Goal: Task Accomplishment & Management: Use online tool/utility

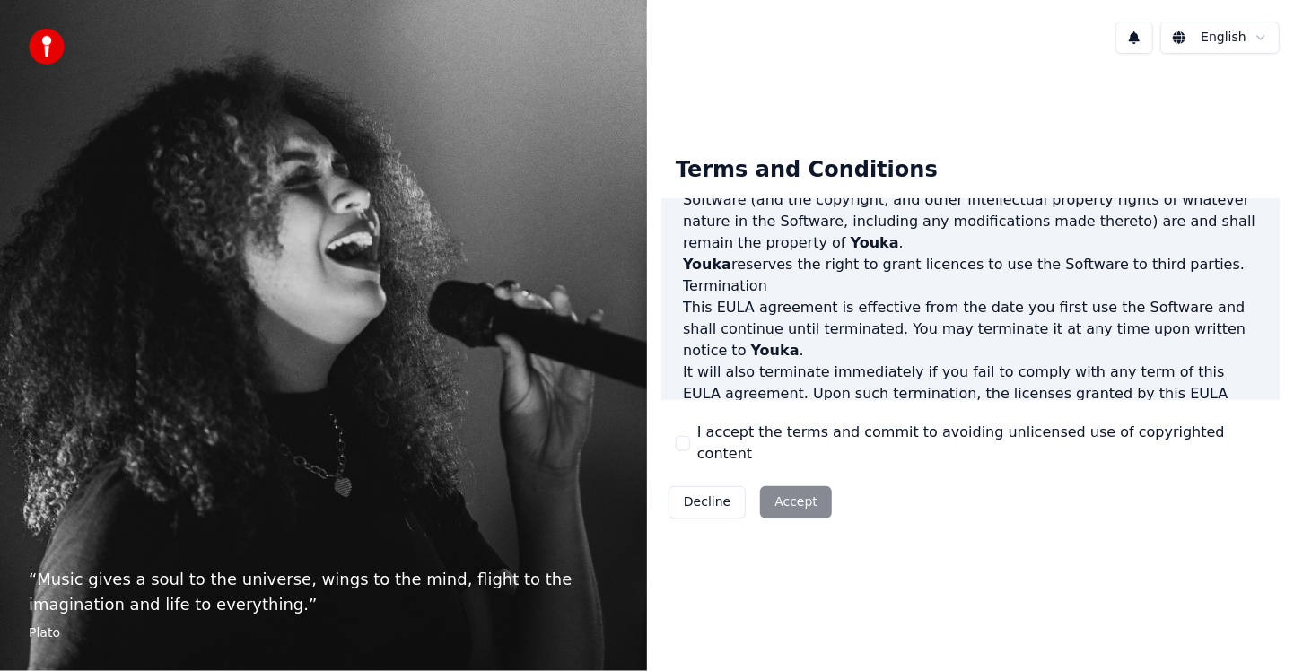
scroll to position [1112, 0]
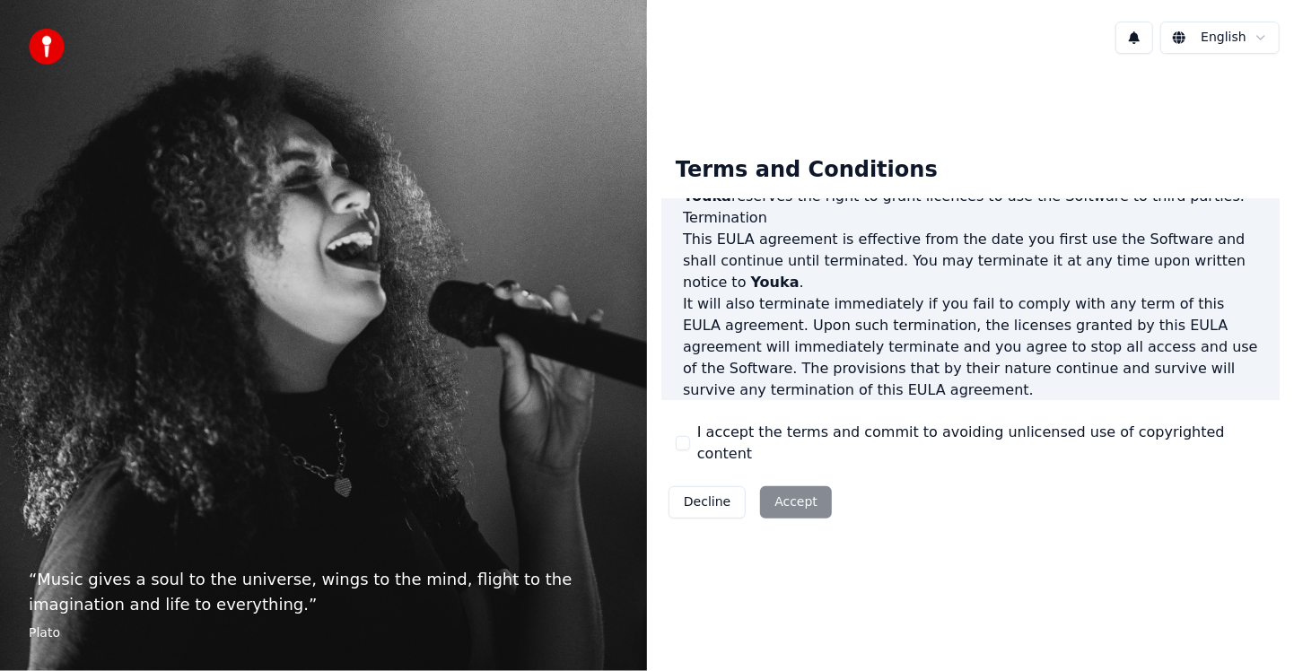
click at [794, 494] on div "Decline Accept" at bounding box center [750, 502] width 178 height 47
click at [1271, 415] on div "Terms and Conditions End-User License Agreement (EULA) of Youka This End-User L…" at bounding box center [970, 334] width 618 height 384
click at [1264, 35] on button "English" at bounding box center [1219, 38] width 119 height 32
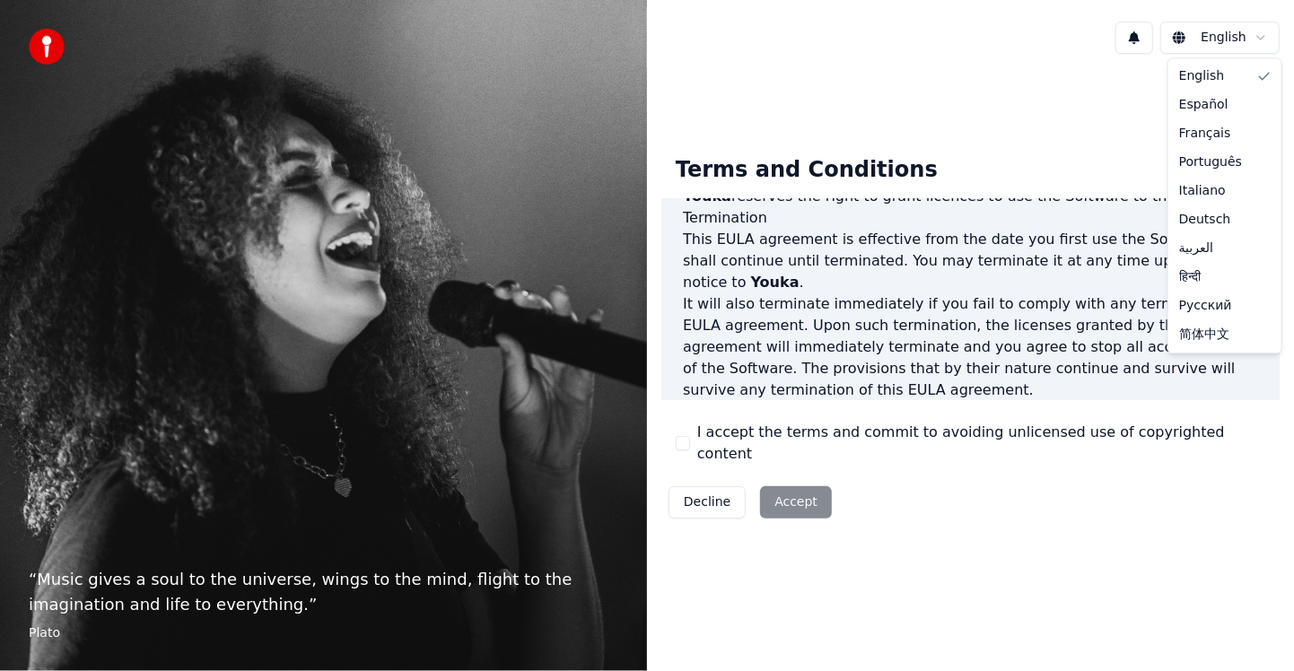
click at [1267, 58] on div "English Español Français Português Italiano Deutsch العربية हिन्दी Русский 简体中文" at bounding box center [1224, 205] width 113 height 294
click at [1226, 80] on div "English" at bounding box center [1225, 76] width 106 height 29
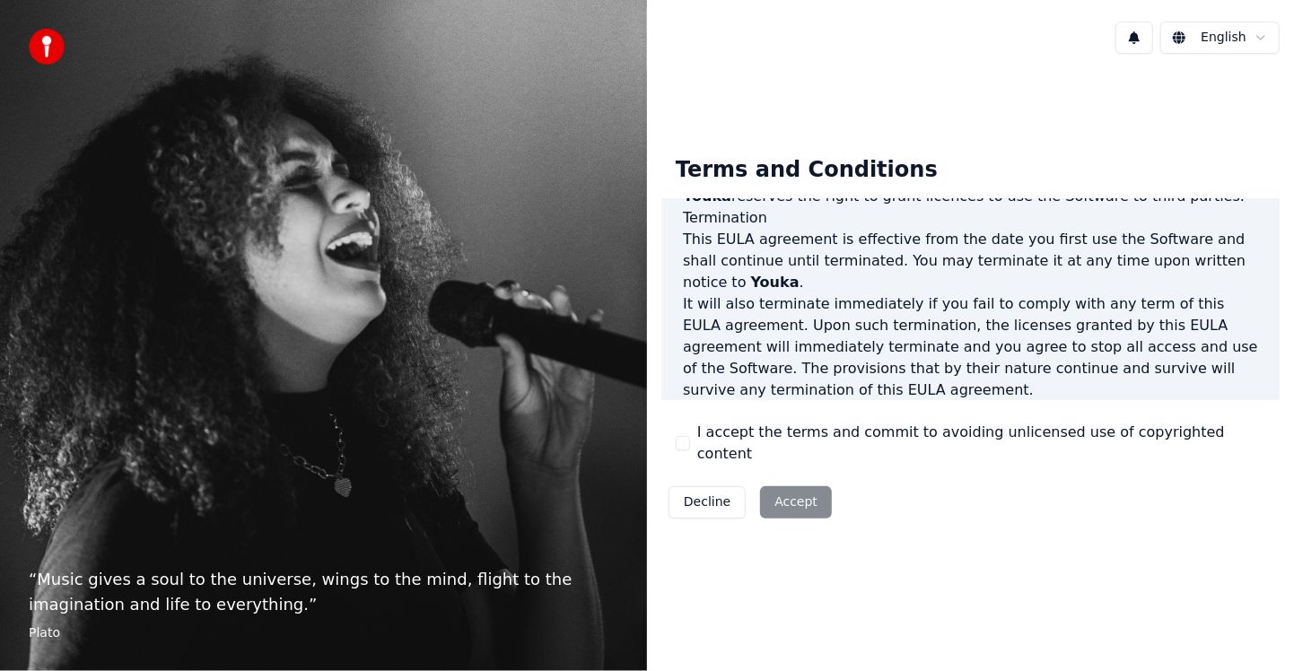
click at [792, 505] on div "Decline Accept" at bounding box center [750, 502] width 178 height 47
click at [797, 500] on div "Decline Accept" at bounding box center [750, 502] width 178 height 47
click at [788, 491] on div "Decline Accept" at bounding box center [750, 502] width 178 height 47
click at [1138, 39] on button at bounding box center [1134, 38] width 38 height 32
click at [1118, 135] on div "Terms and Conditions End-User License Agreement (EULA) of Youka This End-User L…" at bounding box center [970, 333] width 647 height 531
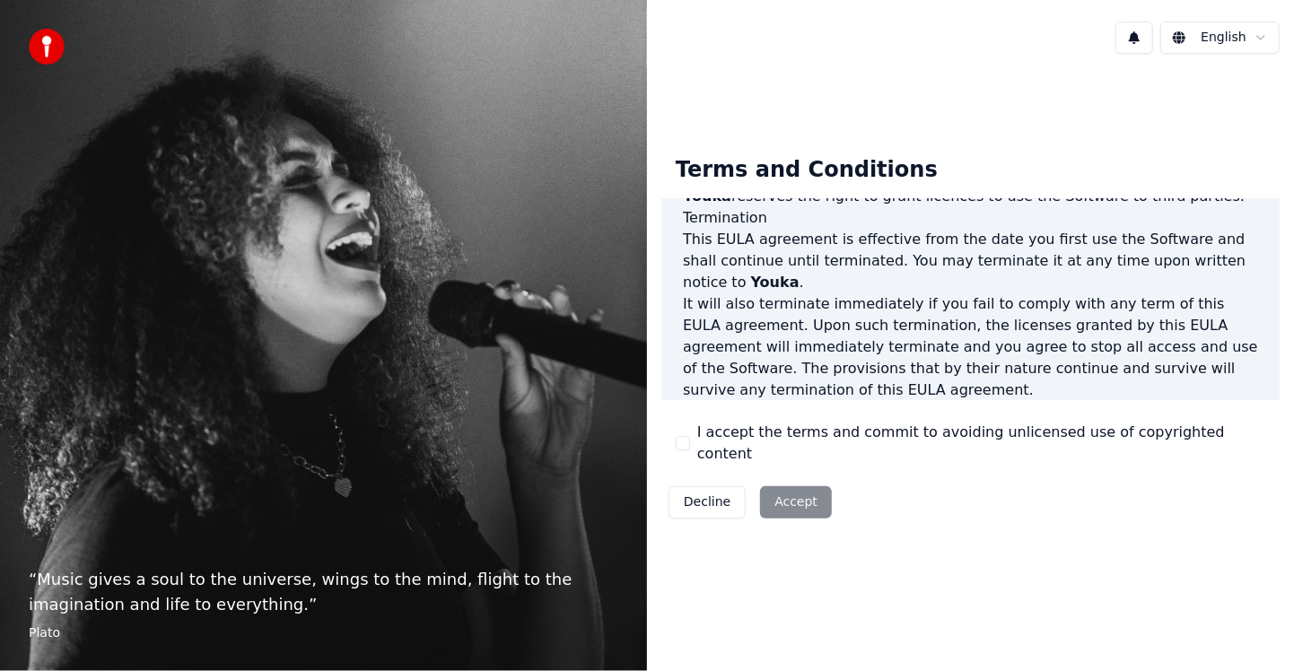
click at [1210, 39] on html "“ Music gives a soul to the universe, wings to the mind, flight to the imaginat…" at bounding box center [647, 335] width 1294 height 671
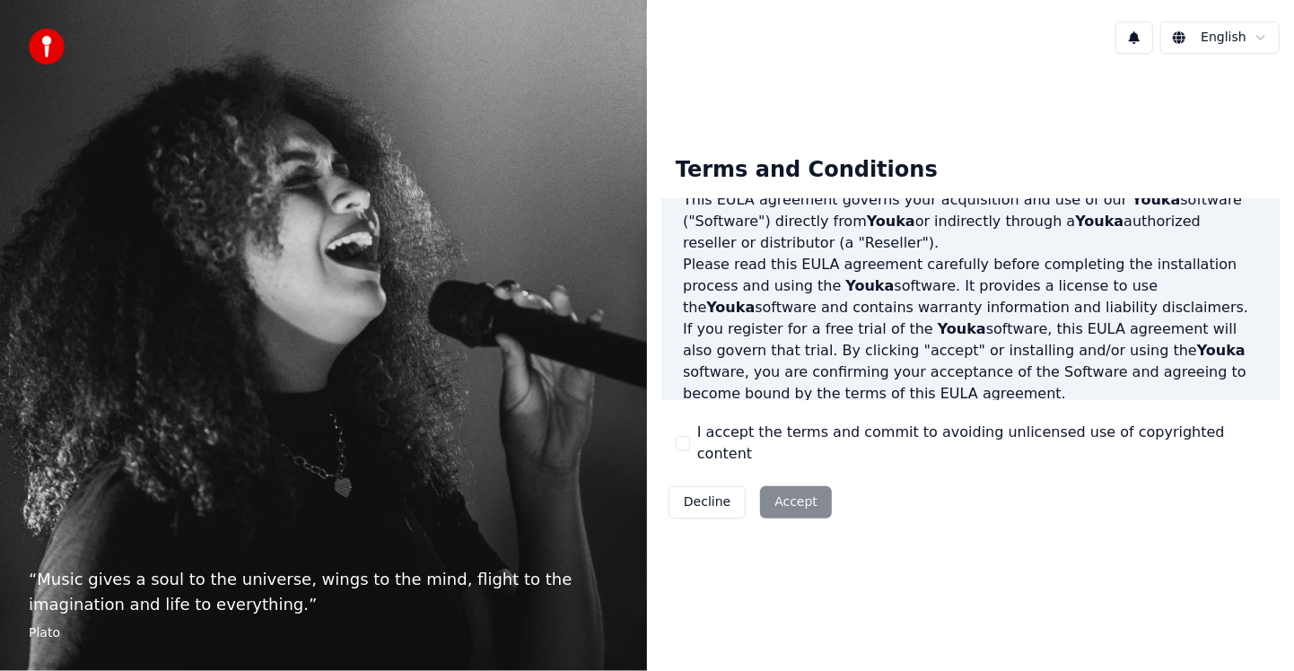
scroll to position [0, 0]
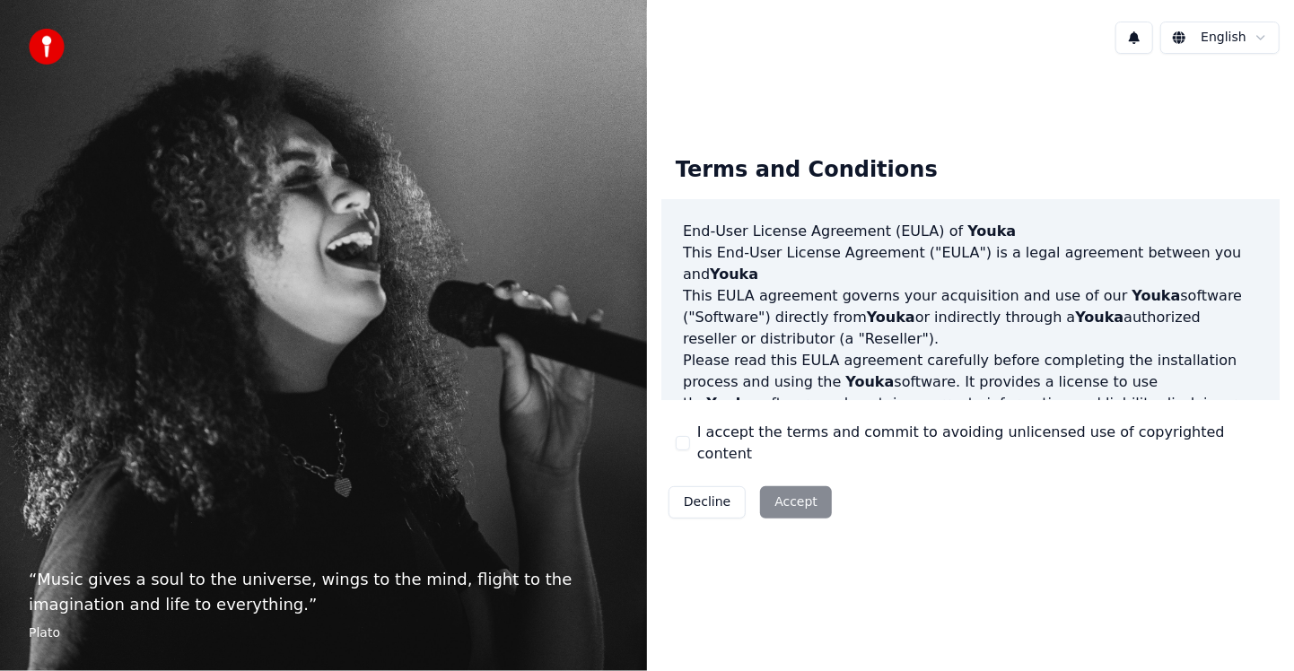
click at [1228, 163] on div "Terms and Conditions End-User License Agreement (EULA) of Youka This End-User L…" at bounding box center [970, 334] width 618 height 384
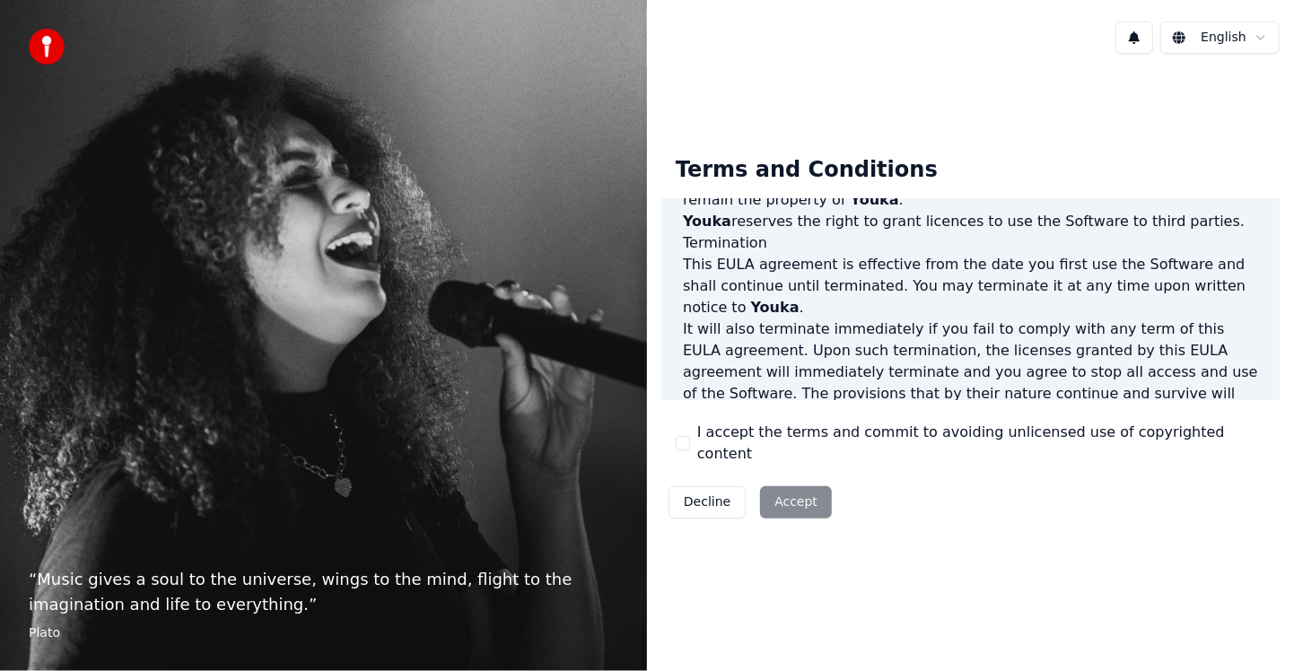
scroll to position [1112, 0]
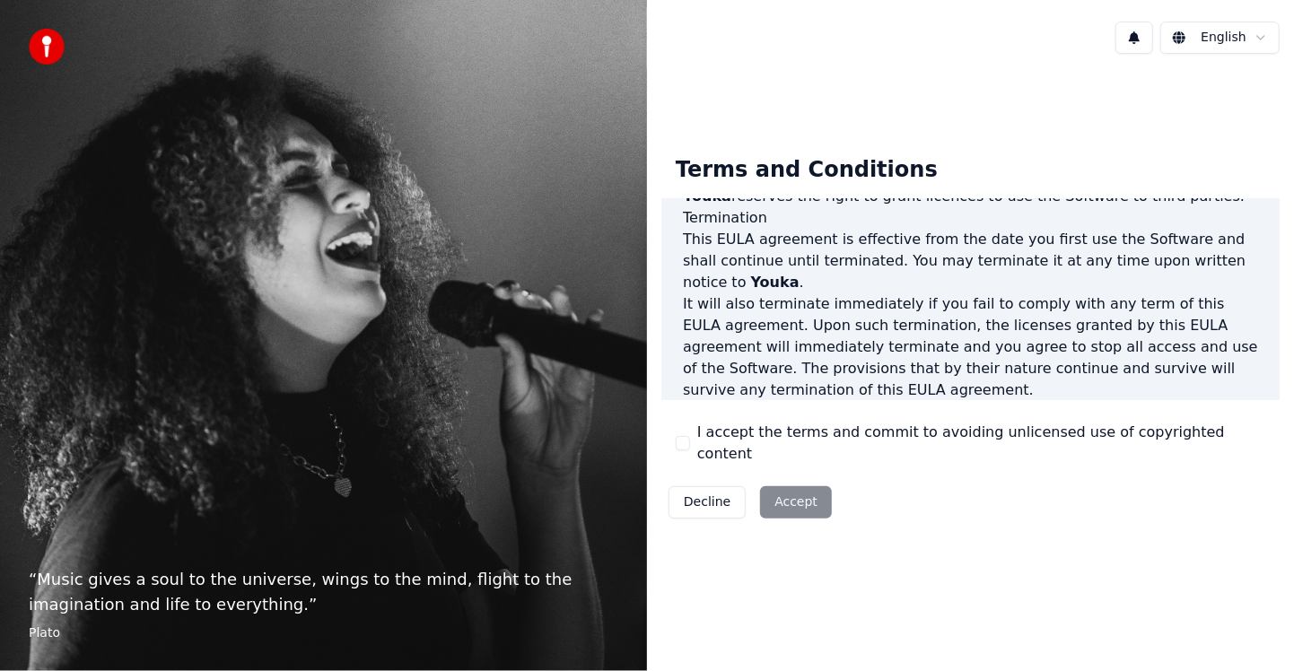
click at [900, 441] on label "I accept the terms and commit to avoiding unlicensed use of copyrighted content" at bounding box center [981, 443] width 568 height 43
click at [690, 441] on button "I accept the terms and commit to avoiding unlicensed use of copyrighted content" at bounding box center [683, 443] width 14 height 14
click at [798, 489] on button "Accept" at bounding box center [796, 502] width 72 height 32
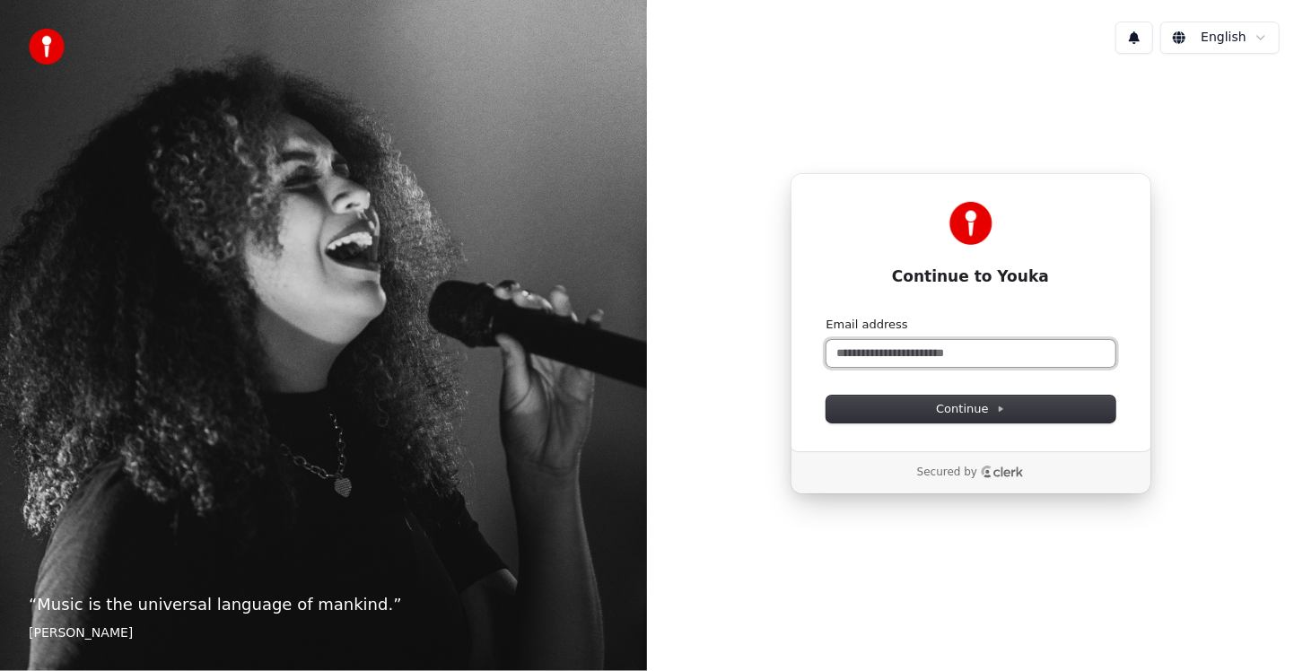
click at [843, 348] on input "Email address" at bounding box center [970, 353] width 289 height 27
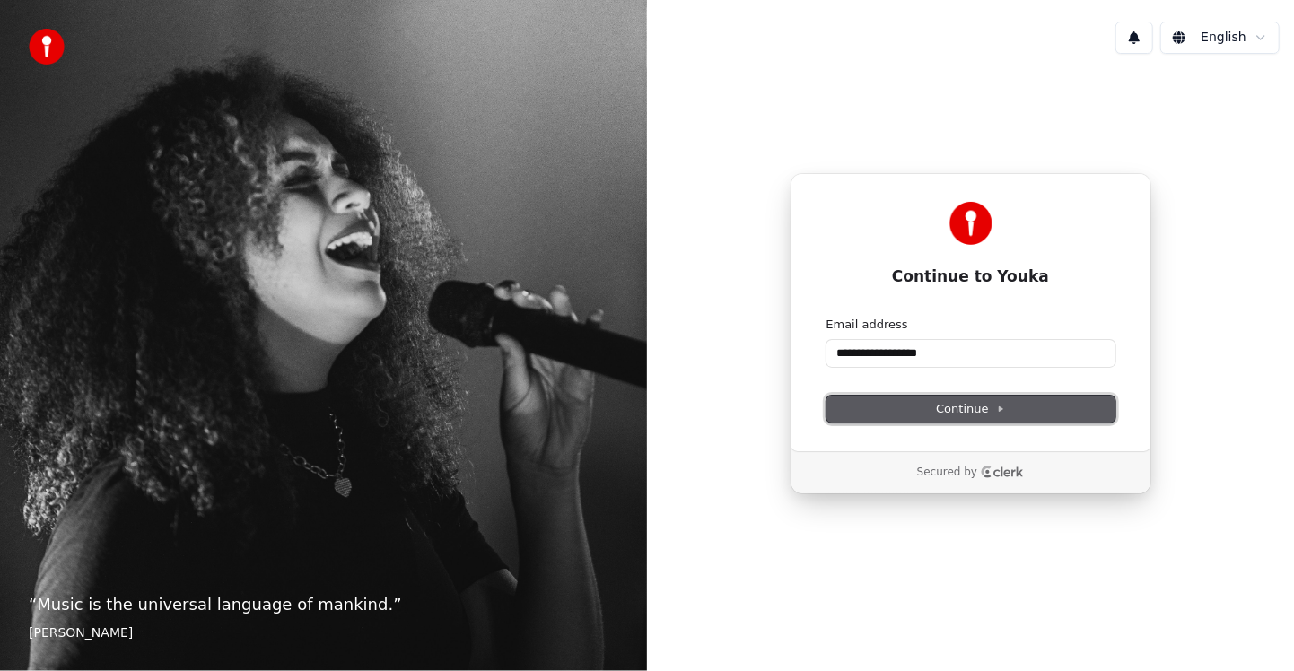
click at [974, 406] on span "Continue" at bounding box center [970, 409] width 68 height 16
type input "**********"
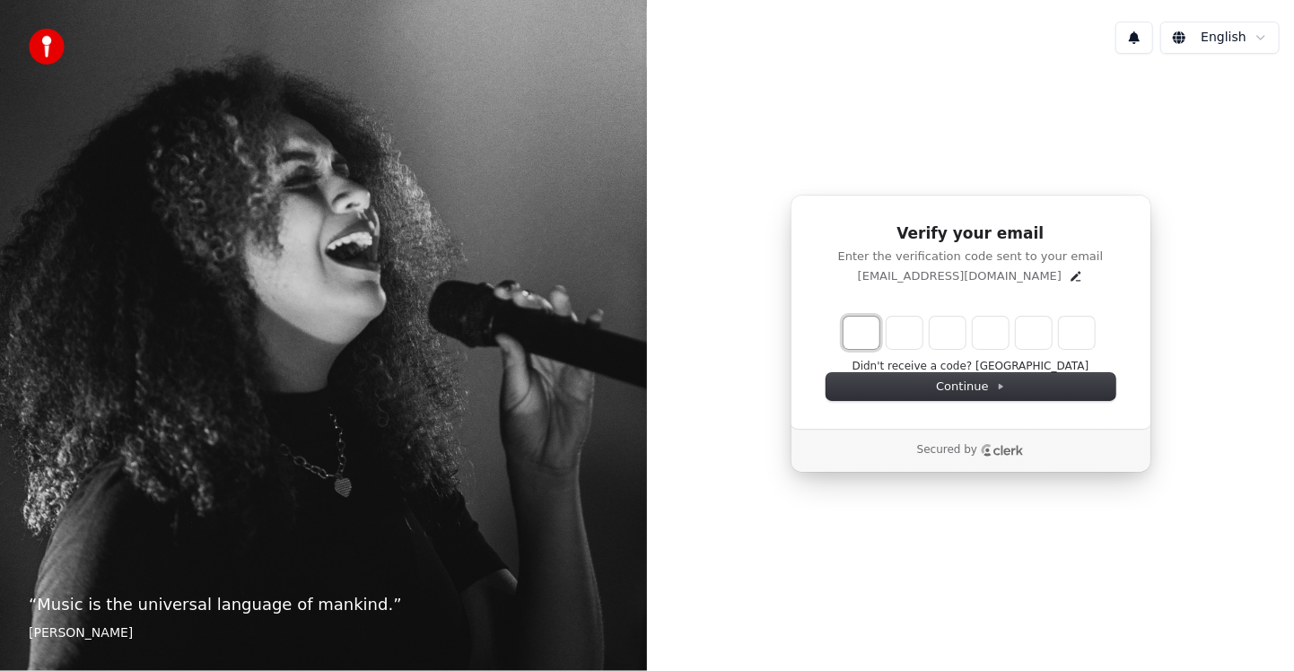
type input "*"
type input "**"
type input "*"
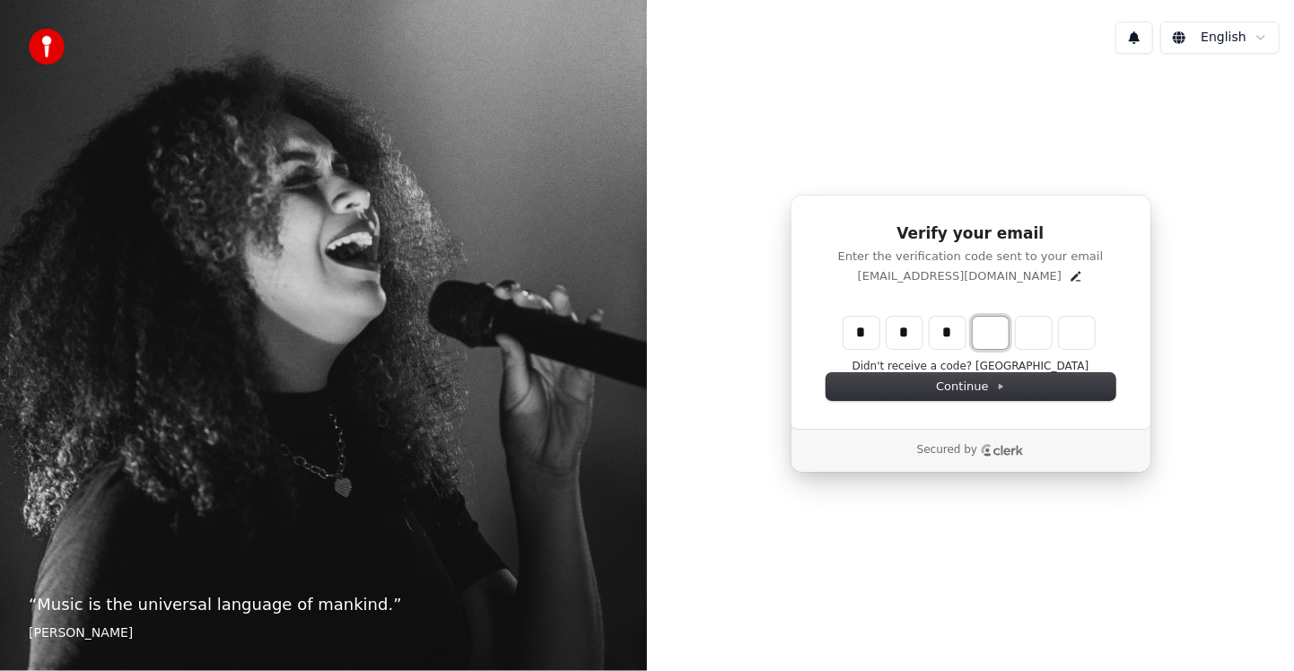
type input "***"
type input "*"
type input "****"
type input "*"
type input "*****"
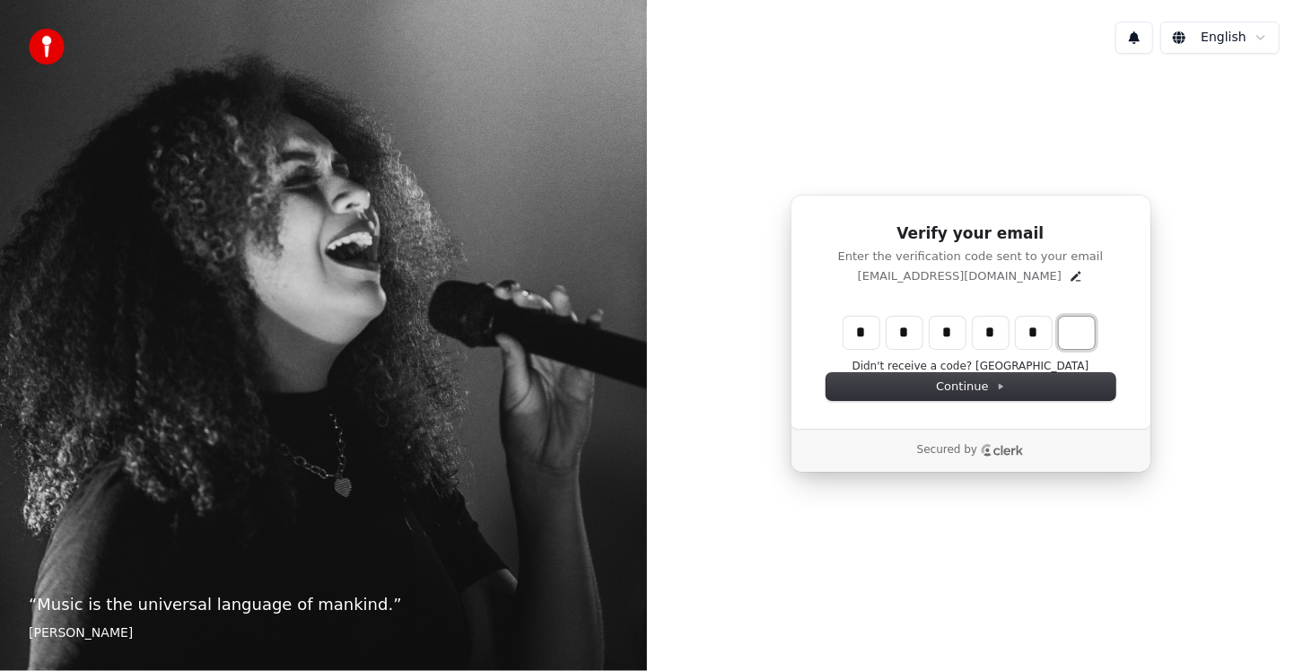
type input "*"
type input "******"
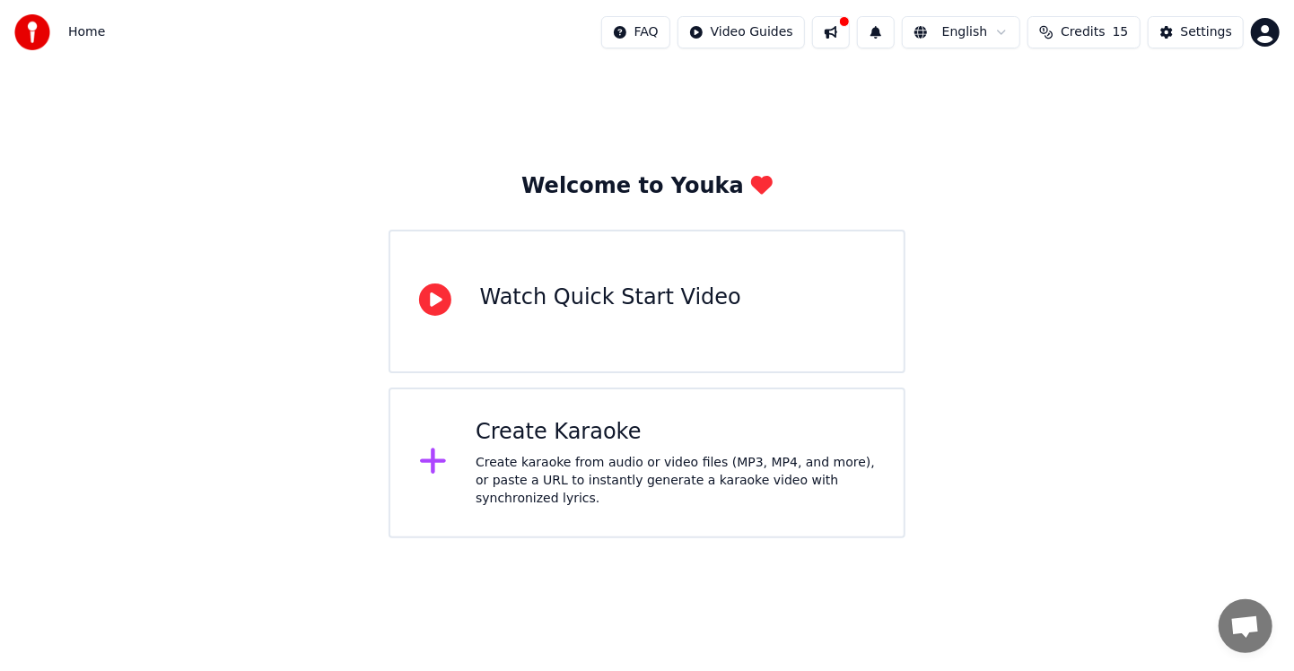
click at [954, 469] on div "Welcome to Youka Watch Quick Start Video Create Karaoke Create karaoke from aud…" at bounding box center [647, 302] width 1294 height 474
click at [433, 300] on icon at bounding box center [435, 300] width 32 height 32
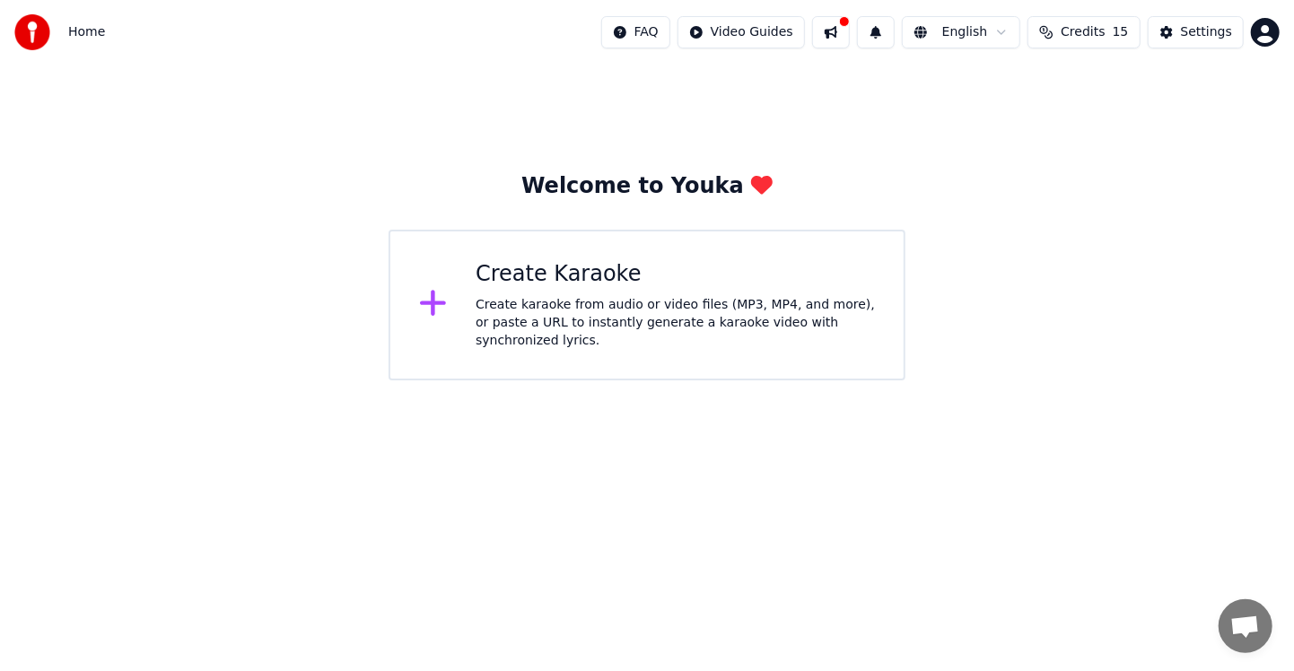
click at [432, 301] on icon at bounding box center [433, 304] width 26 height 26
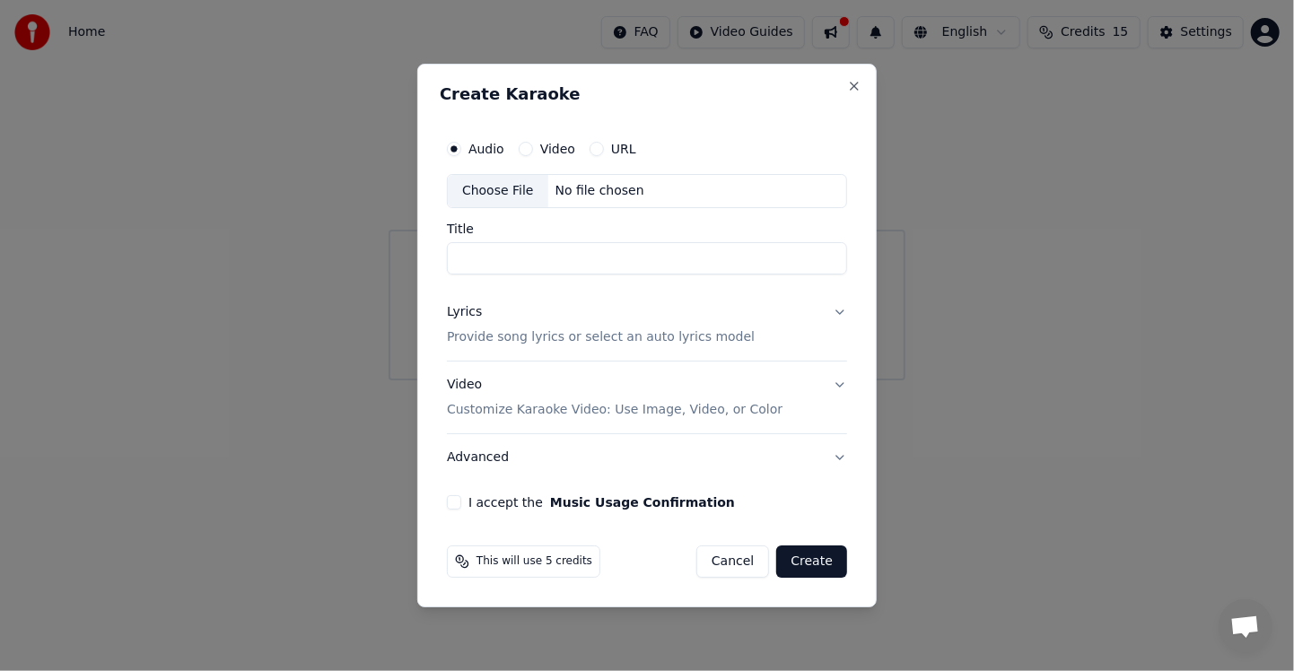
click at [838, 383] on button "Video Customize Karaoke Video: Use Image, Video, or Color" at bounding box center [647, 398] width 400 height 72
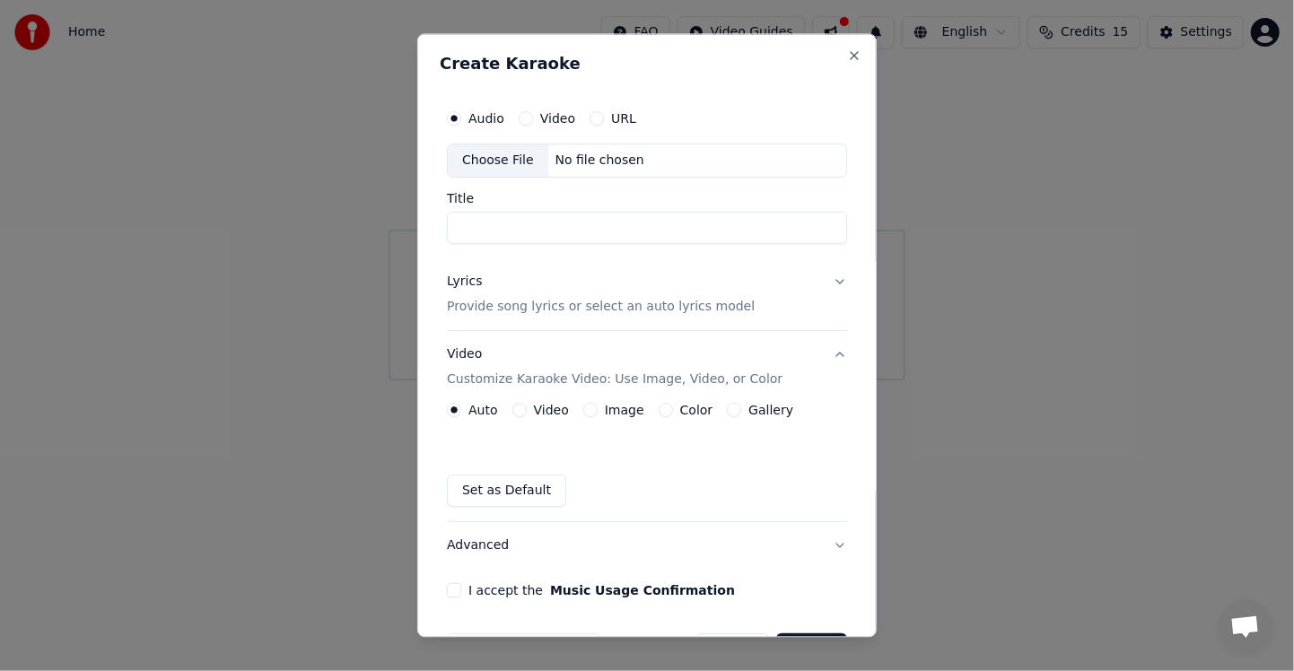
click at [824, 358] on button "Video Customize Karaoke Video: Use Image, Video, or Color" at bounding box center [647, 367] width 400 height 72
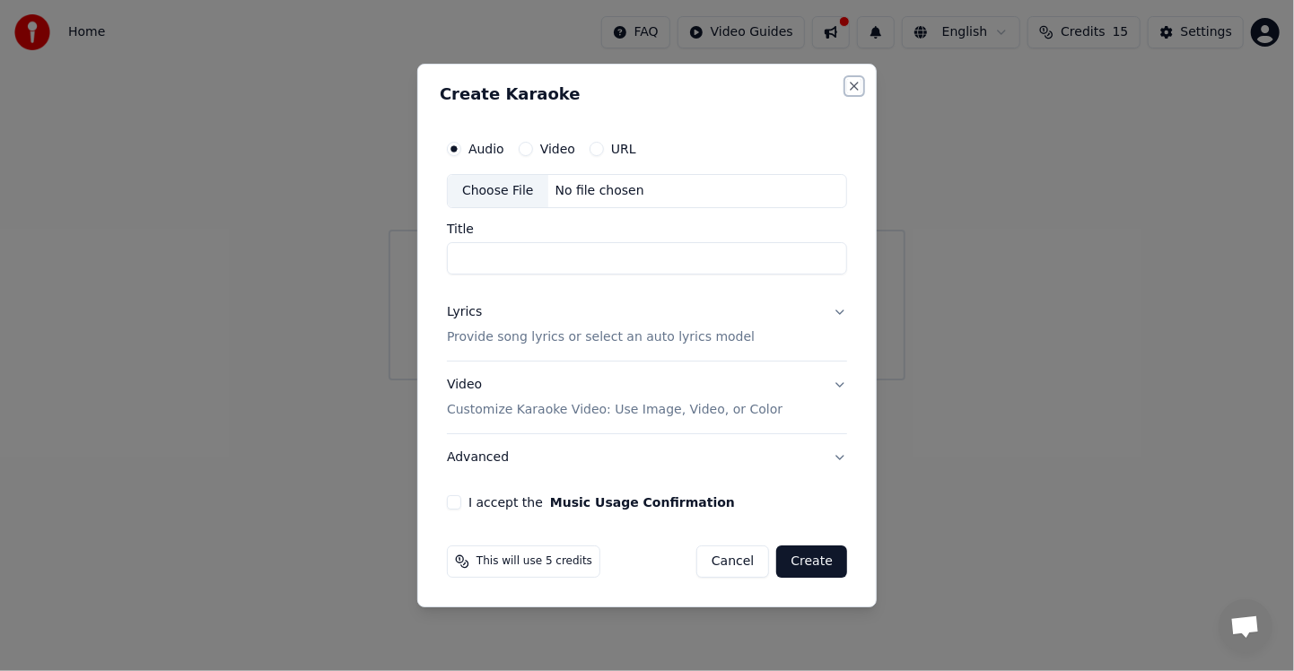
click at [854, 83] on button "Close" at bounding box center [854, 86] width 14 height 14
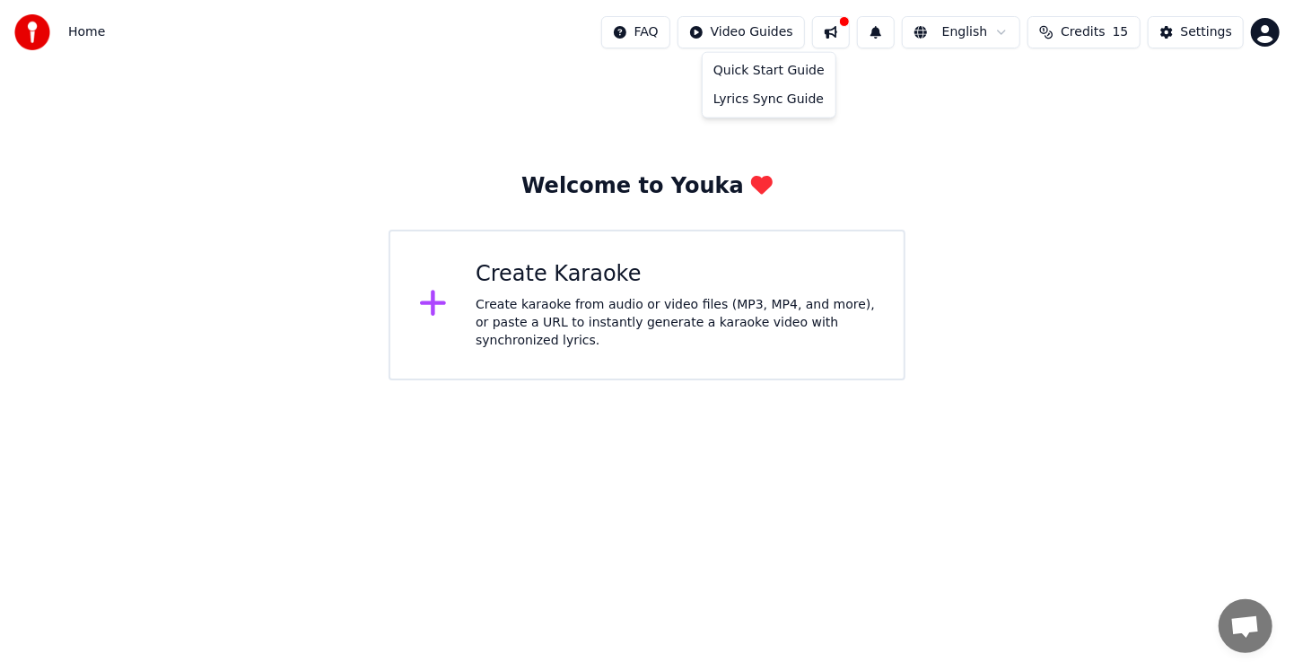
click at [760, 33] on html "Home FAQ Video Guides English Credits 15 Settings Welcome to Youka Create Karao…" at bounding box center [647, 190] width 1294 height 380
click at [845, 37] on button at bounding box center [831, 32] width 38 height 32
click at [1188, 32] on div "Settings" at bounding box center [1206, 32] width 51 height 18
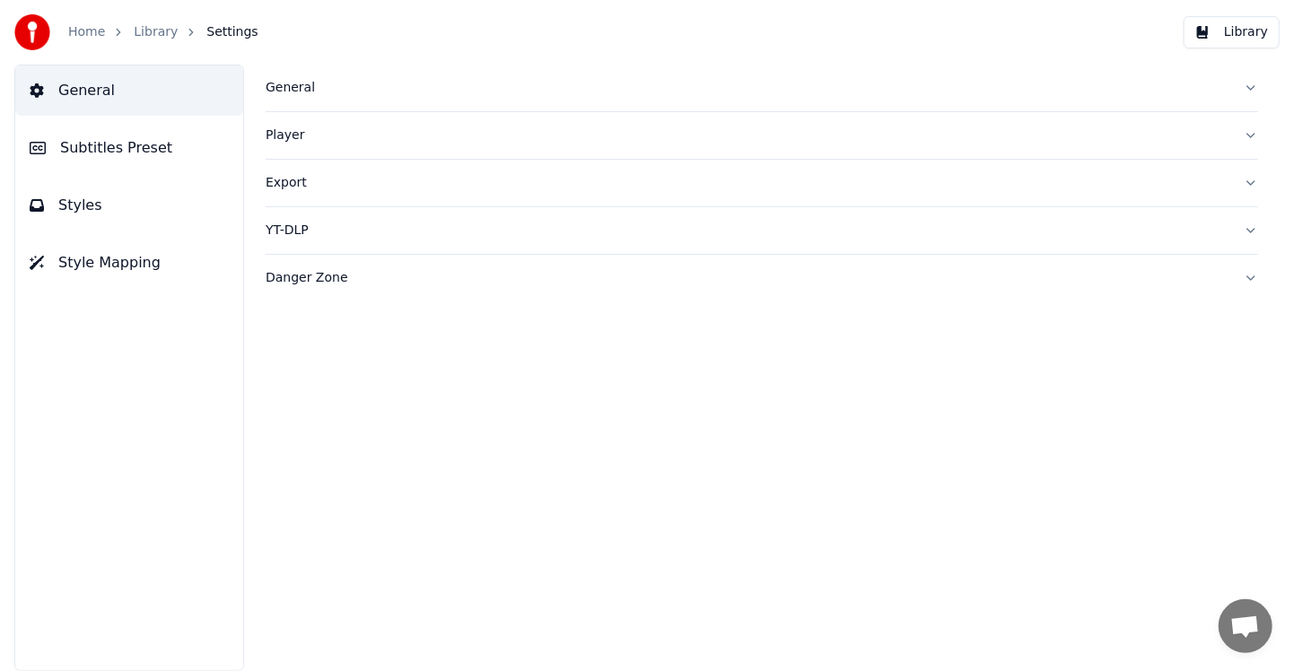
click at [1248, 86] on button "General" at bounding box center [762, 88] width 992 height 47
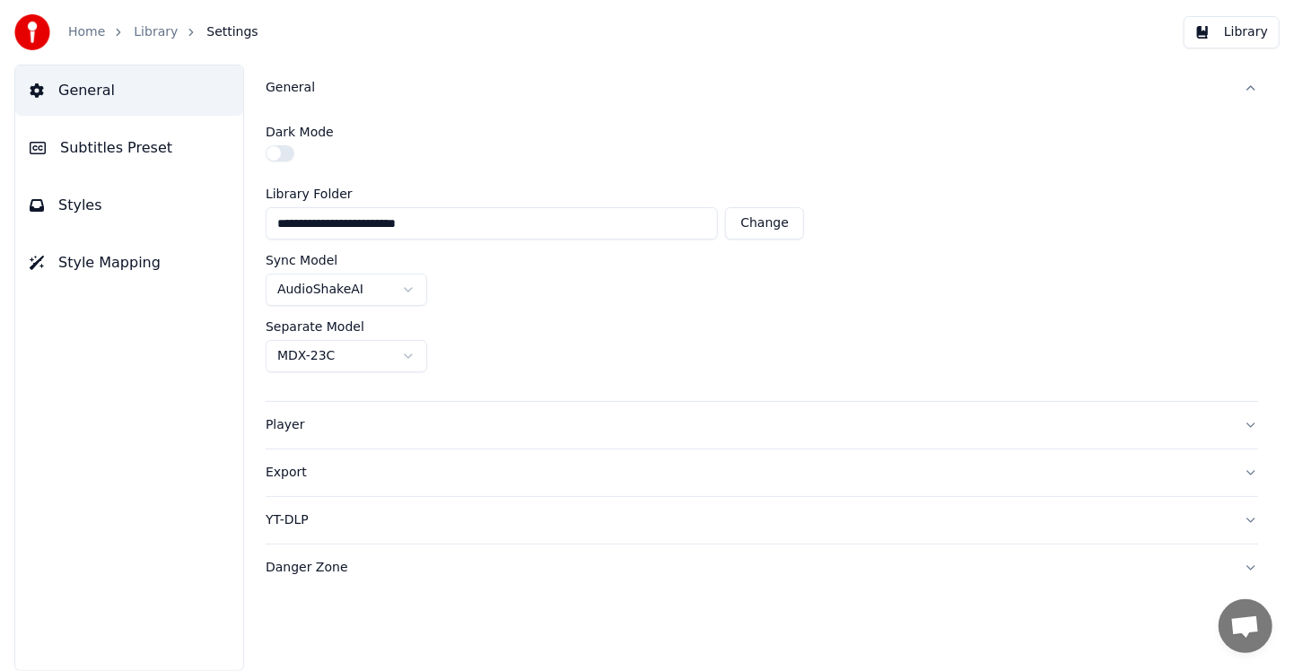
click at [1247, 424] on button "Player" at bounding box center [762, 425] width 992 height 47
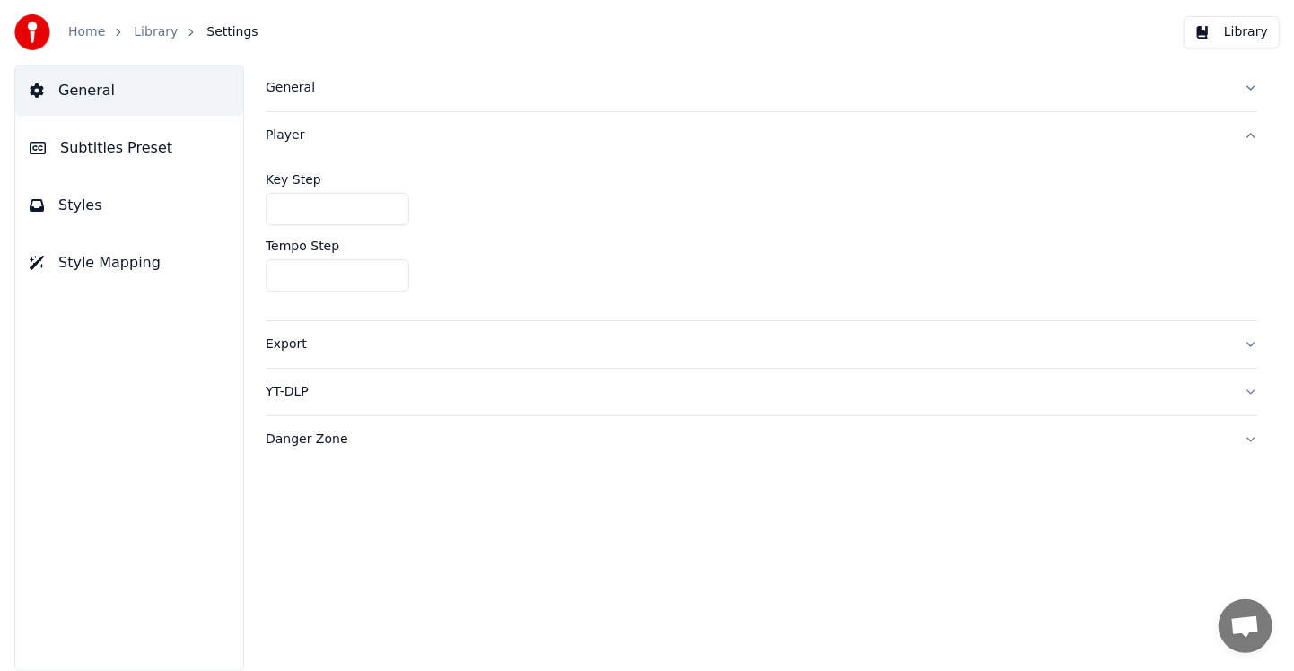
click at [104, 149] on span "Subtitles Preset" at bounding box center [116, 148] width 112 height 22
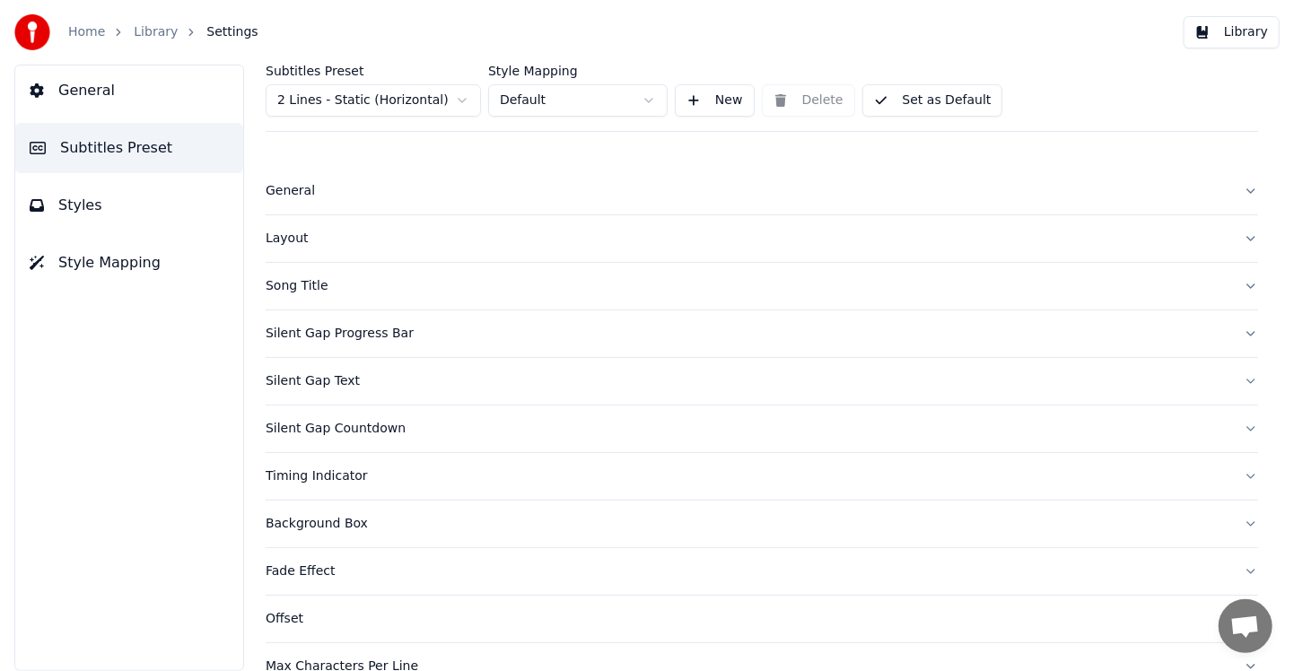
click at [91, 203] on span "Styles" at bounding box center [80, 206] width 44 height 22
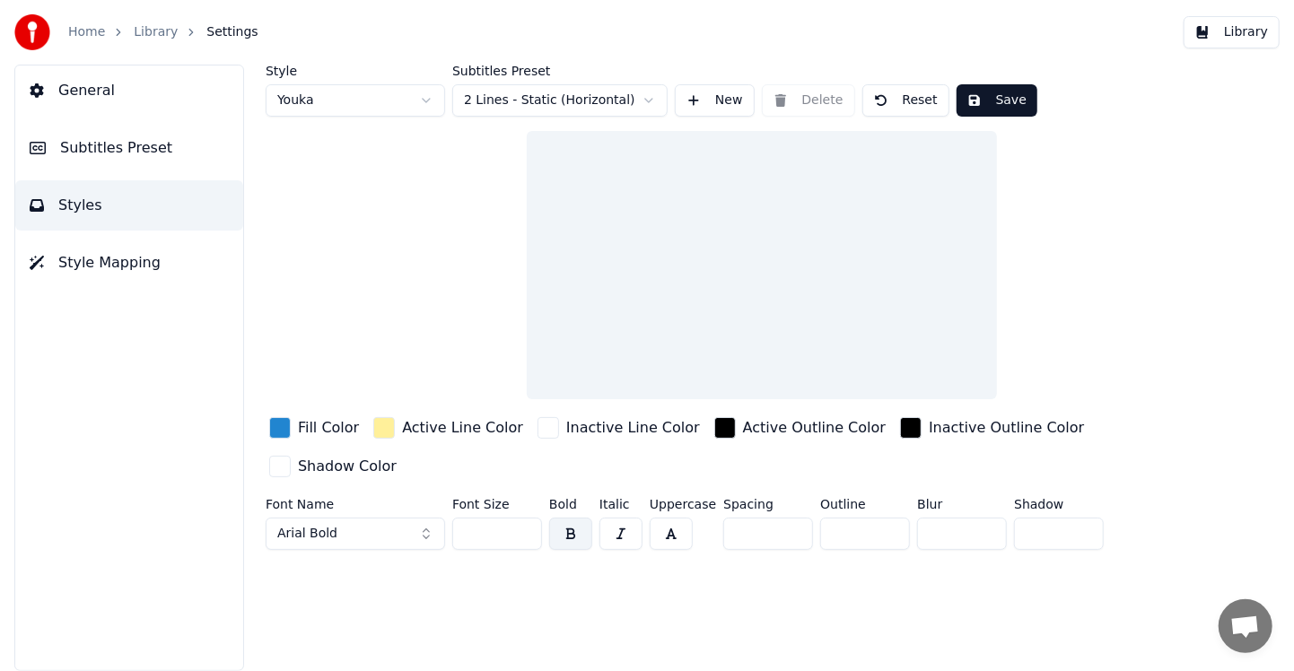
click at [98, 262] on span "Style Mapping" at bounding box center [109, 263] width 102 height 22
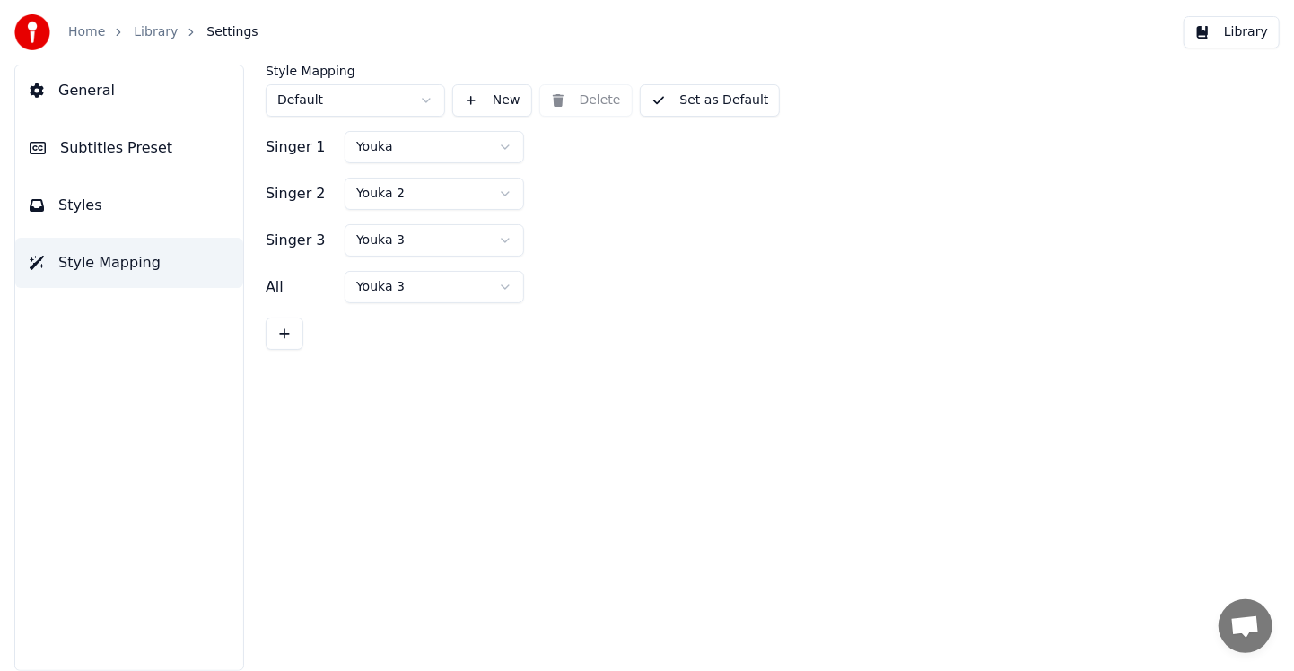
click at [84, 24] on link "Home" at bounding box center [86, 32] width 37 height 18
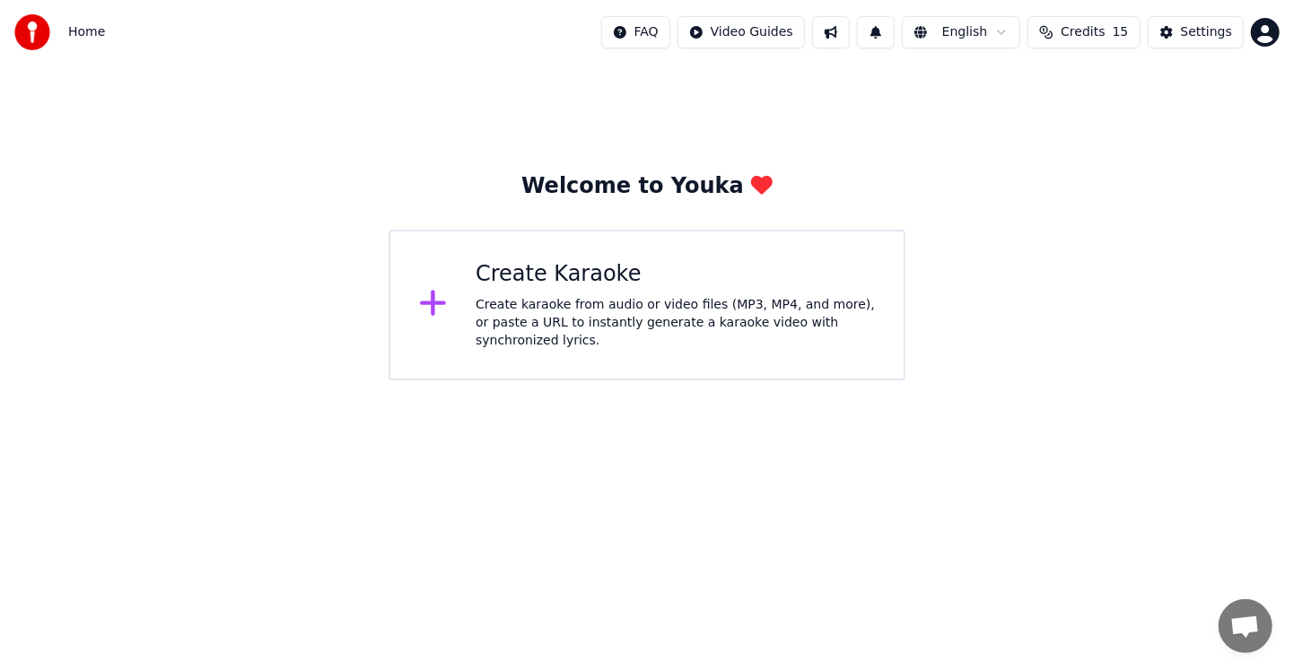
click at [1094, 31] on span "Credits" at bounding box center [1083, 32] width 44 height 18
click at [435, 307] on icon at bounding box center [433, 304] width 26 height 26
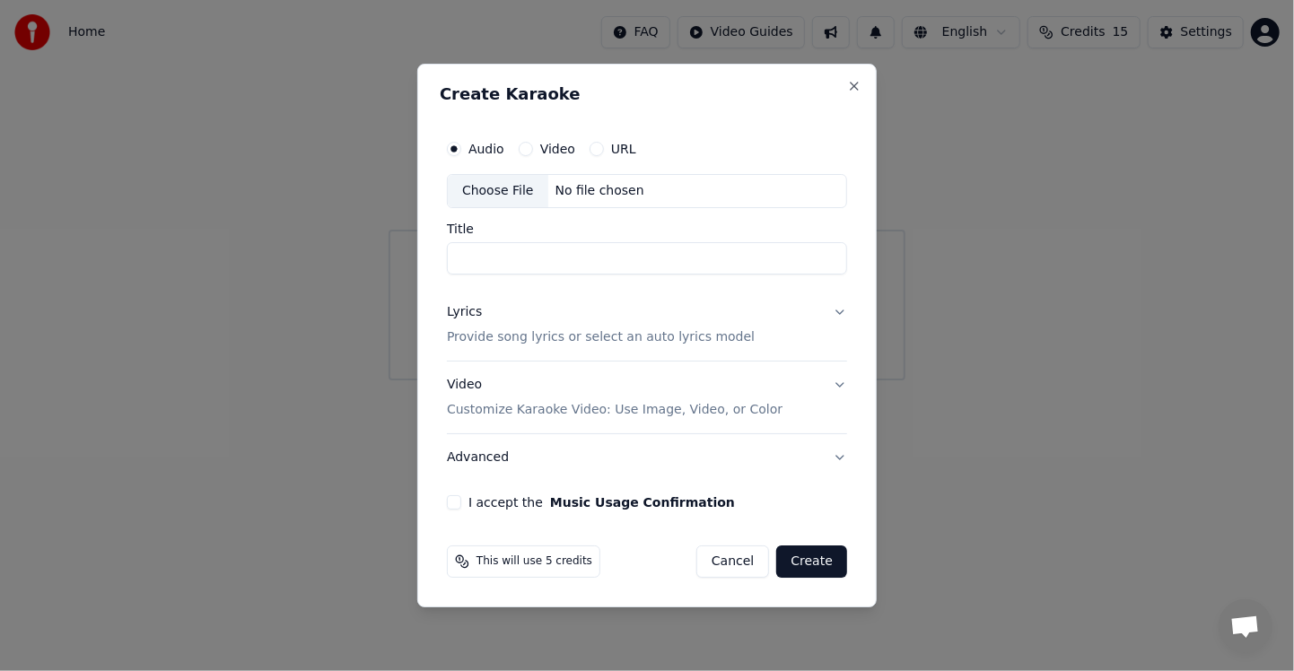
click at [462, 258] on input "Title" at bounding box center [647, 258] width 400 height 32
click at [856, 85] on button "Close" at bounding box center [854, 86] width 14 height 14
